Goal: Task Accomplishment & Management: Manage account settings

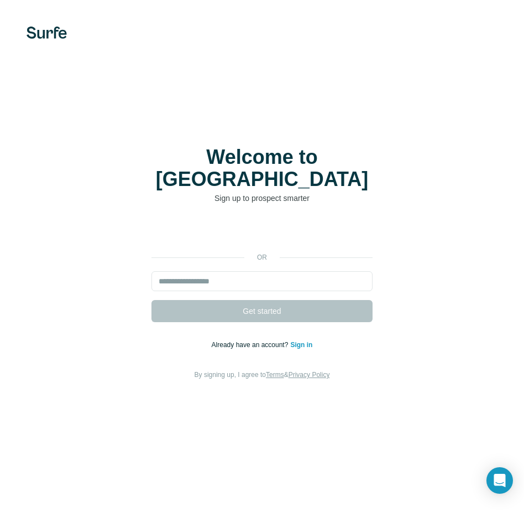
click at [304, 341] on link "Sign in" at bounding box center [301, 345] width 22 height 8
click at [295, 341] on link "Sign in" at bounding box center [301, 345] width 22 height 8
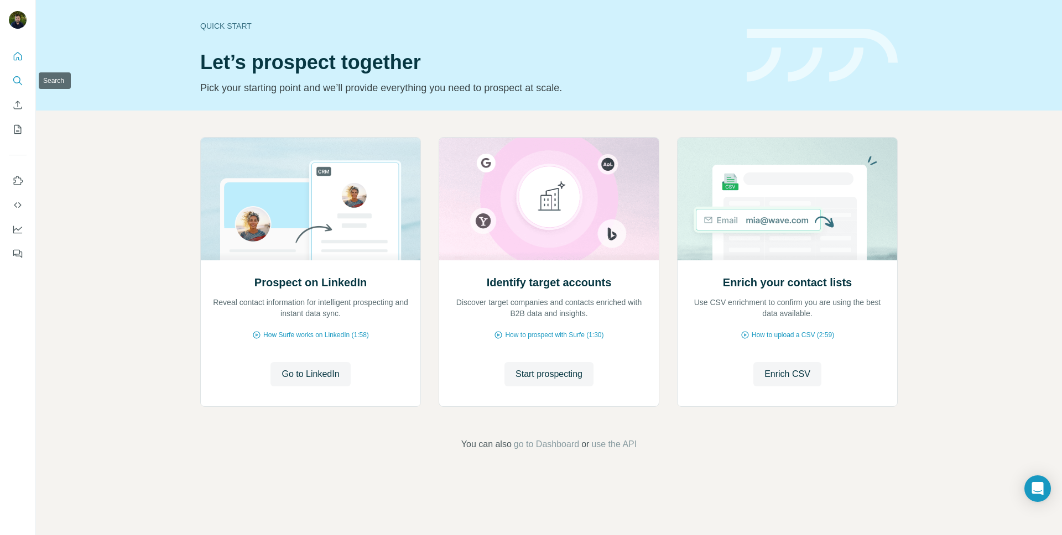
click at [22, 75] on icon "Search" at bounding box center [17, 80] width 11 height 11
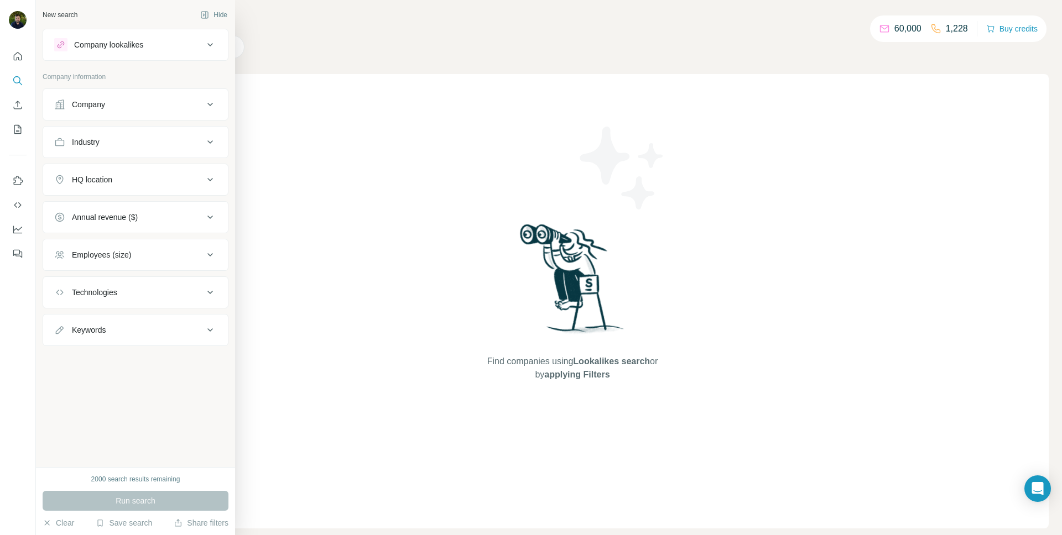
click at [118, 44] on div "Company lookalikes" at bounding box center [108, 44] width 69 height 11
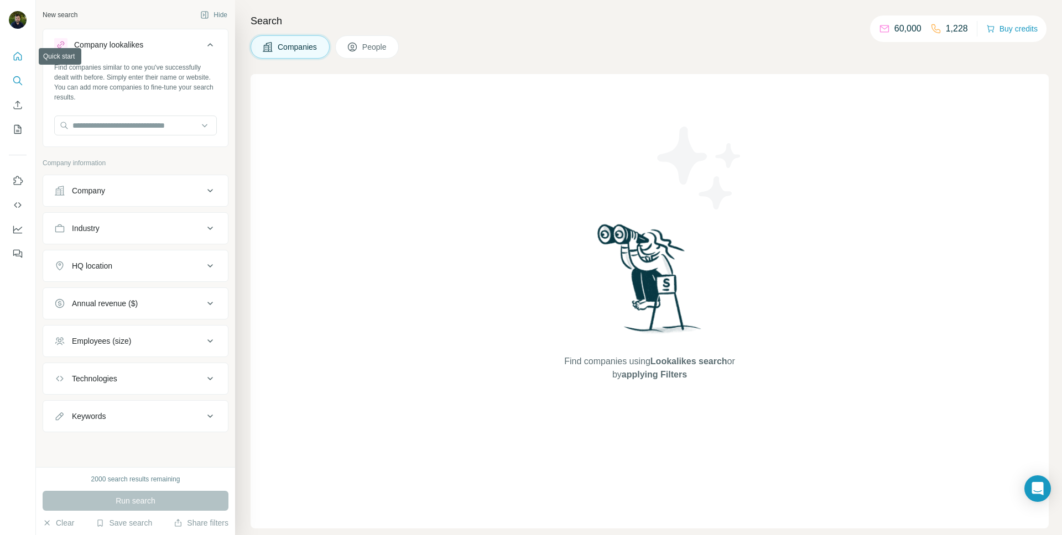
click at [19, 56] on icon "Quick start" at bounding box center [17, 56] width 11 height 11
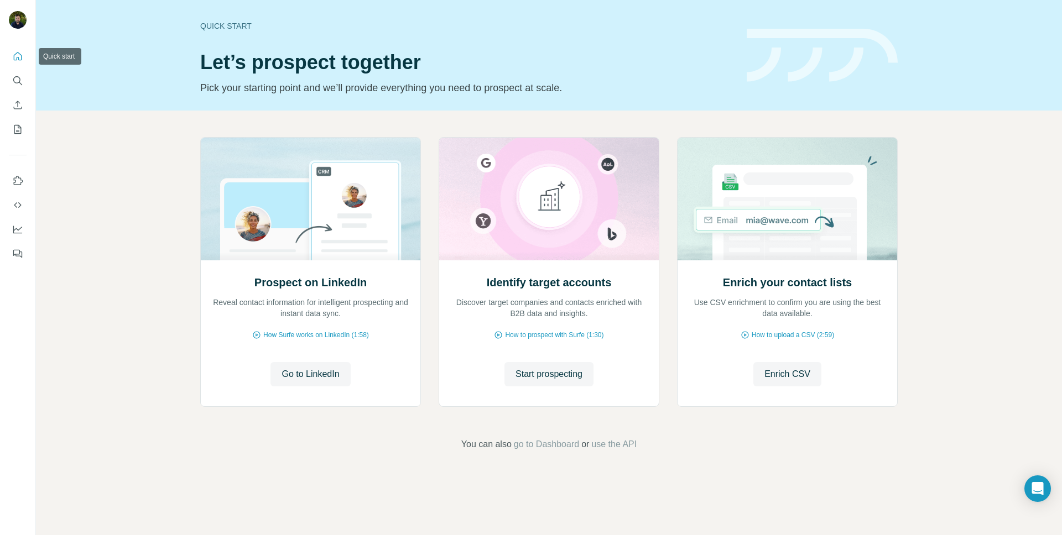
click at [9, 57] on button "Quick start" at bounding box center [18, 56] width 18 height 20
click at [12, 81] on icon "Search" at bounding box center [17, 80] width 11 height 11
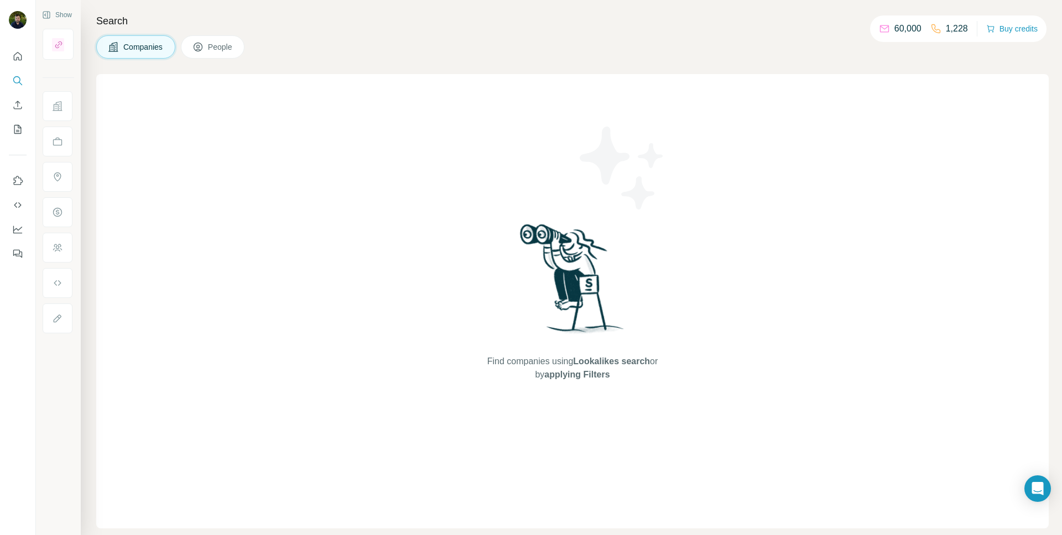
click at [31, 119] on div at bounding box center [17, 152] width 35 height 224
click at [13, 131] on icon "My lists" at bounding box center [17, 129] width 11 height 11
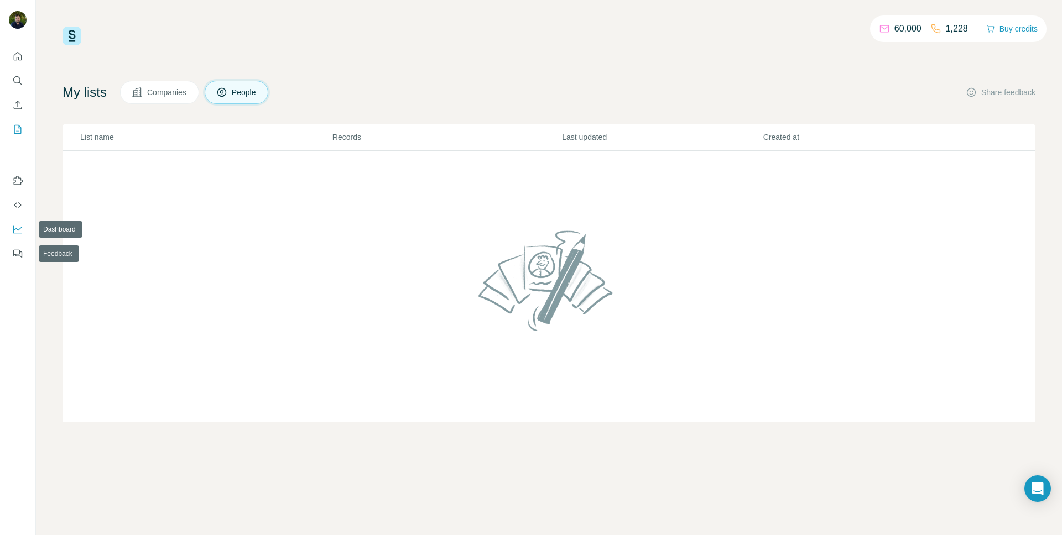
click at [20, 230] on icon "Dashboard" at bounding box center [17, 229] width 11 height 11
click at [21, 179] on icon "Use Surfe on LinkedIn" at bounding box center [18, 180] width 9 height 9
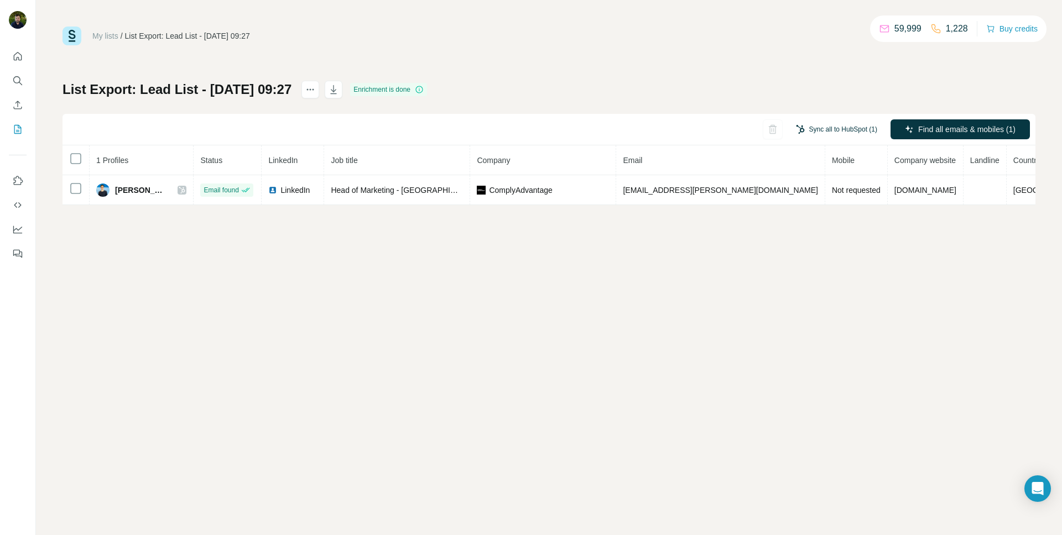
click at [832, 129] on button "Sync all to HubSpot (1)" at bounding box center [836, 129] width 97 height 17
click at [839, 129] on button "Sync all to HubSpot (1)" at bounding box center [836, 129] width 97 height 17
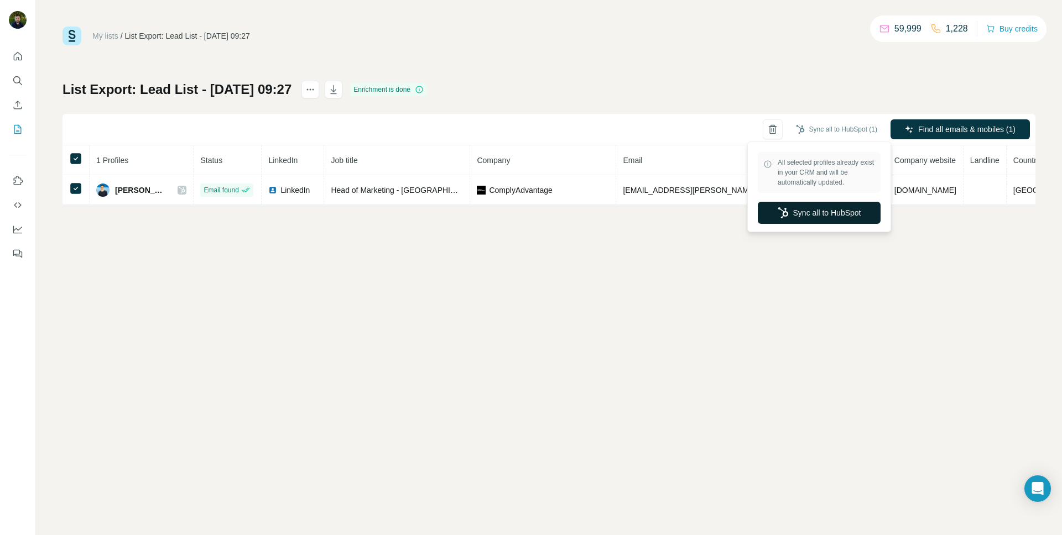
click at [823, 209] on button "Sync all to HubSpot" at bounding box center [819, 213] width 123 height 22
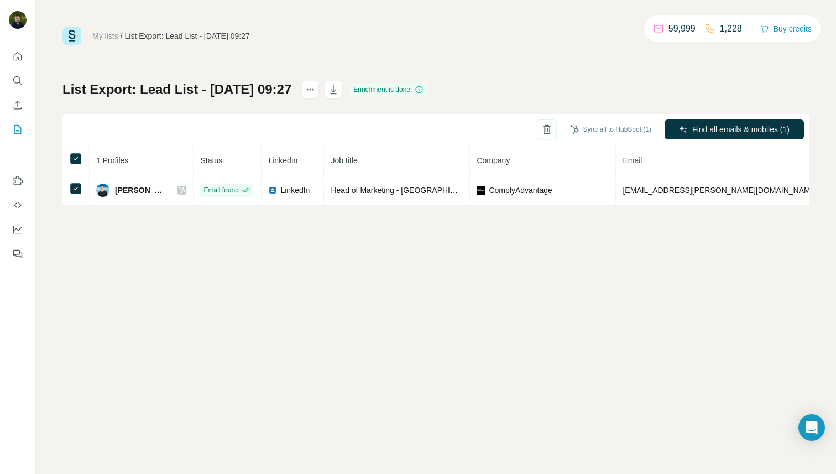
click at [149, 449] on div "My lists / List Export: Lead List - 22/08/2025 09:27 59,999 1,228 Buy credits L…" at bounding box center [436, 237] width 800 height 474
